Goal: Check status: Check status

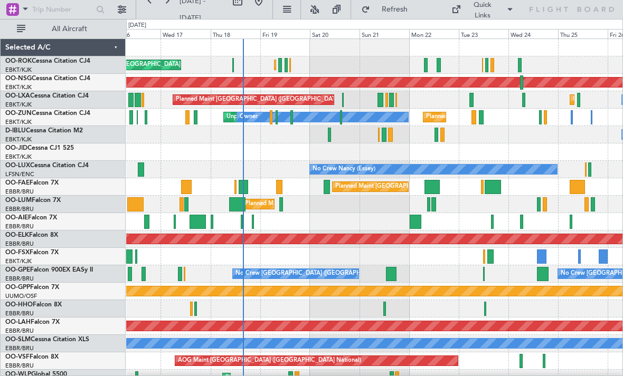
click at [438, 62] on div at bounding box center [439, 65] width 4 height 14
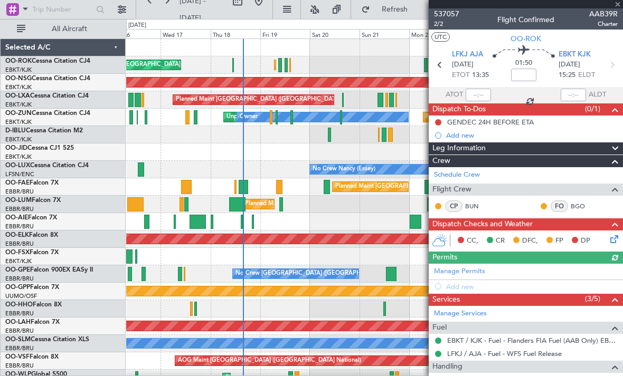
click at [618, 7] on div at bounding box center [526, 4] width 194 height 8
click at [617, 7] on span at bounding box center [617, 5] width 11 height 10
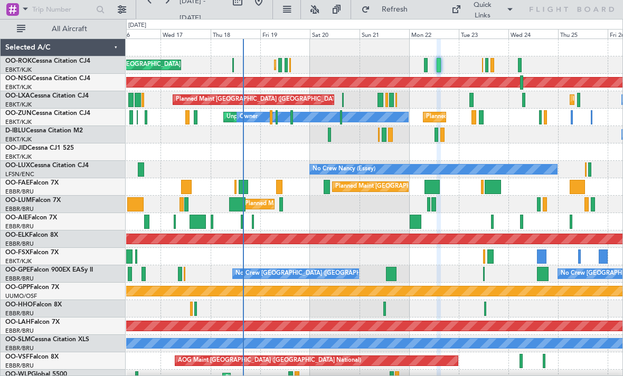
type input "0"
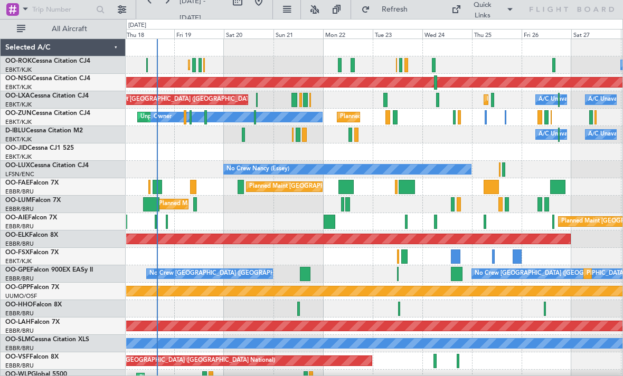
click at [383, 99] on div at bounding box center [385, 100] width 4 height 14
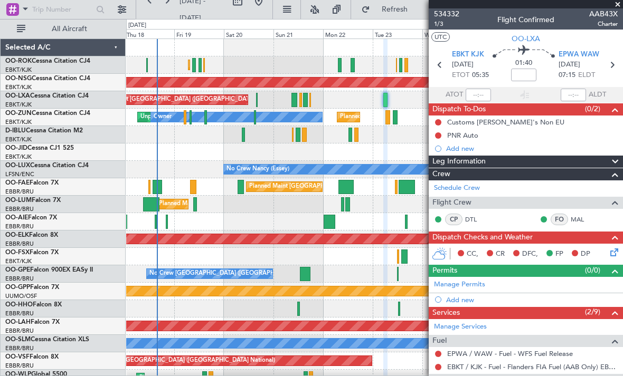
click at [616, 10] on span "AAB43X" at bounding box center [603, 13] width 29 height 11
click at [613, 6] on span at bounding box center [617, 5] width 11 height 10
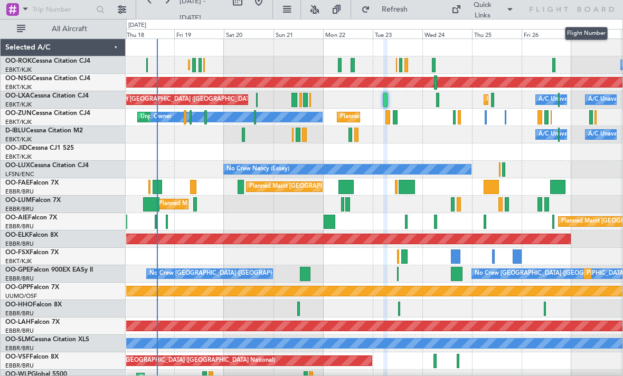
type input "0"
click at [391, 16] on button "Refresh" at bounding box center [387, 9] width 63 height 17
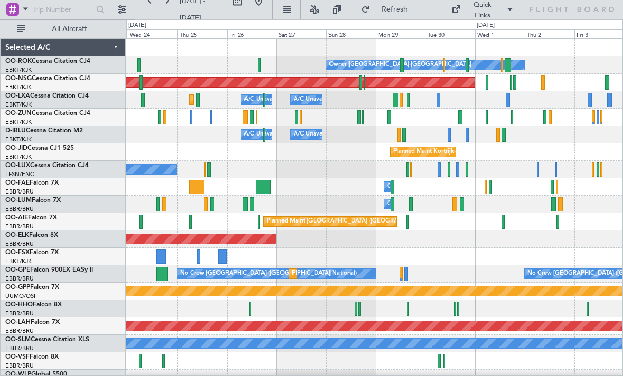
click at [486, 81] on div at bounding box center [487, 82] width 3 height 14
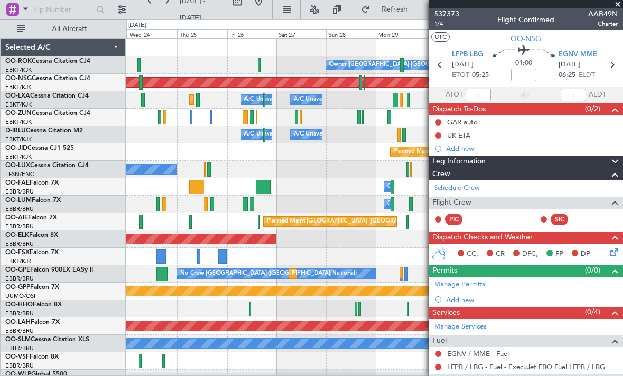
click at [618, 3] on span at bounding box center [617, 5] width 11 height 10
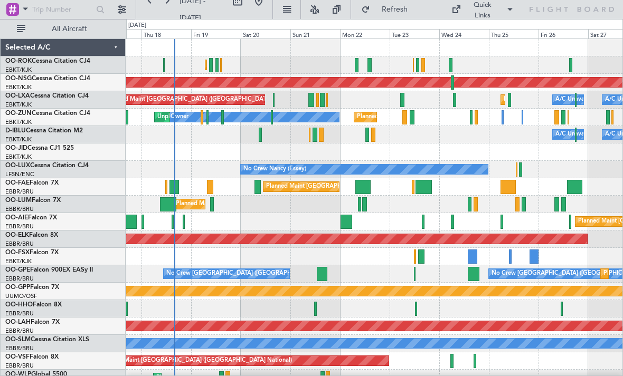
scroll to position [11, 0]
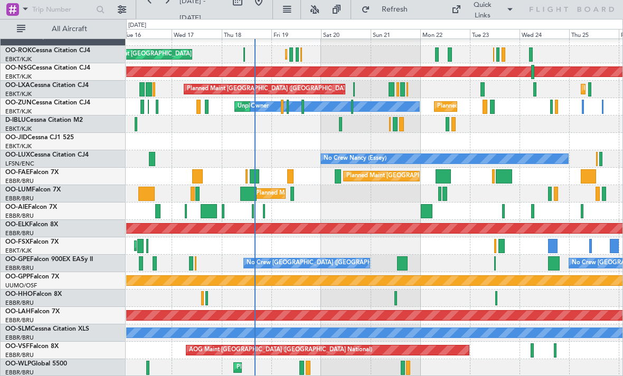
click at [309, 371] on div at bounding box center [308, 368] width 5 height 14
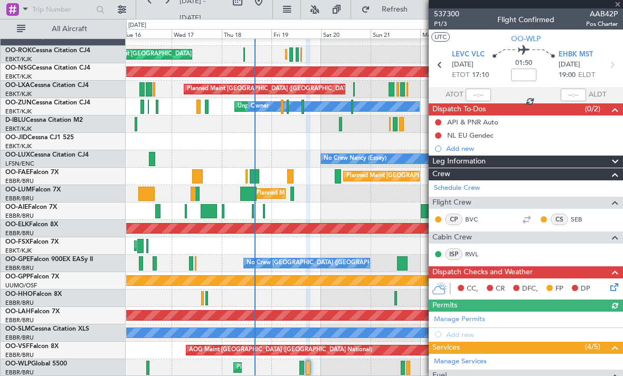
click at [618, 5] on div at bounding box center [526, 4] width 194 height 8
click at [621, 4] on span at bounding box center [617, 5] width 11 height 10
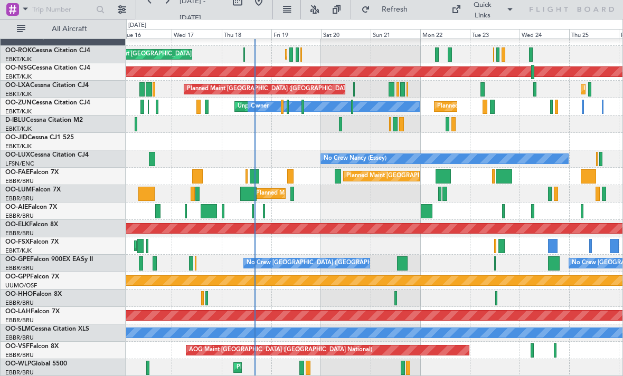
click at [411, 369] on div "Planned Maint Liege" at bounding box center [374, 367] width 496 height 17
click at [409, 367] on div at bounding box center [408, 368] width 4 height 14
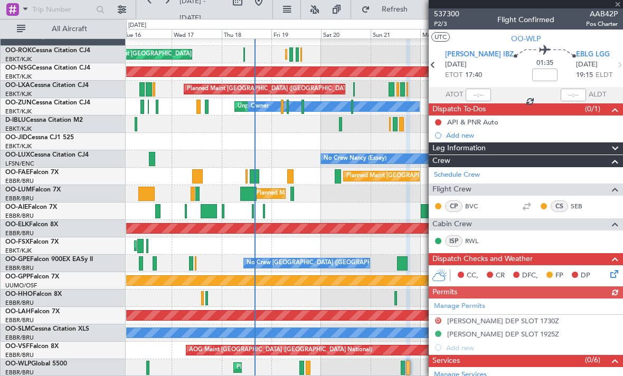
click at [618, 8] on div at bounding box center [526, 4] width 194 height 8
click at [619, 6] on div at bounding box center [526, 4] width 194 height 8
click at [612, 7] on span at bounding box center [617, 5] width 11 height 10
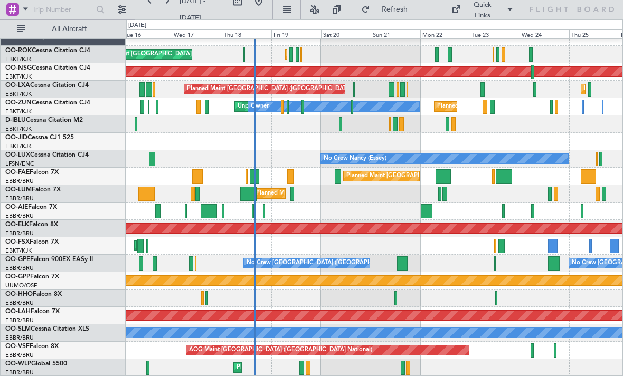
scroll to position [0, 0]
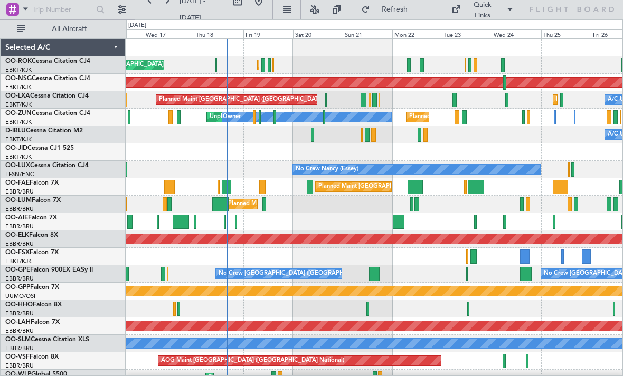
click at [399, 2] on button "Refresh" at bounding box center [387, 9] width 63 height 17
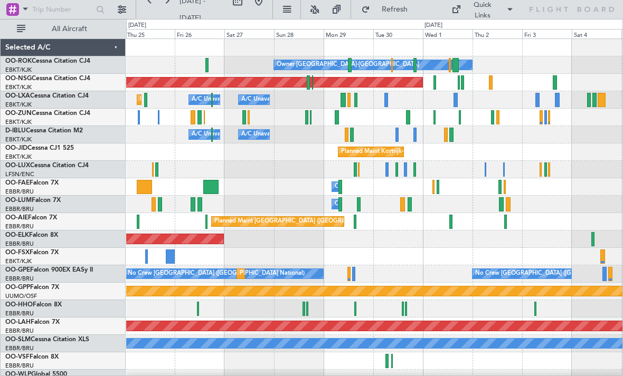
click at [381, 102] on div "Planned Maint Kortrijk-[GEOGRAPHIC_DATA] A/C Unavailable [GEOGRAPHIC_DATA] ([GE…" at bounding box center [374, 99] width 496 height 17
click at [384, 103] on div at bounding box center [386, 100] width 4 height 14
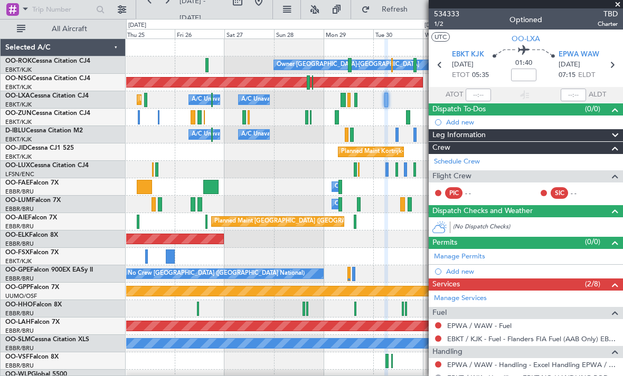
click at [616, 8] on span at bounding box center [617, 5] width 11 height 10
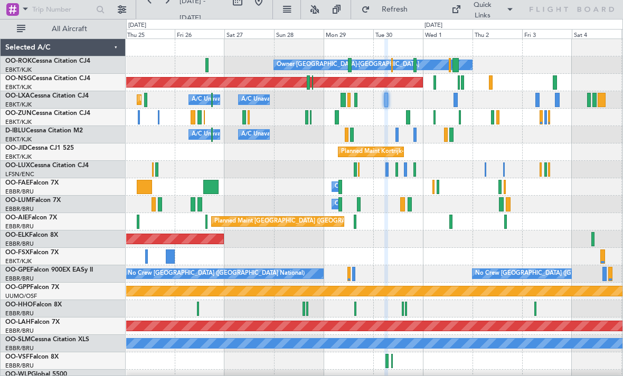
type input "0"
